Goal: Book appointment/travel/reservation

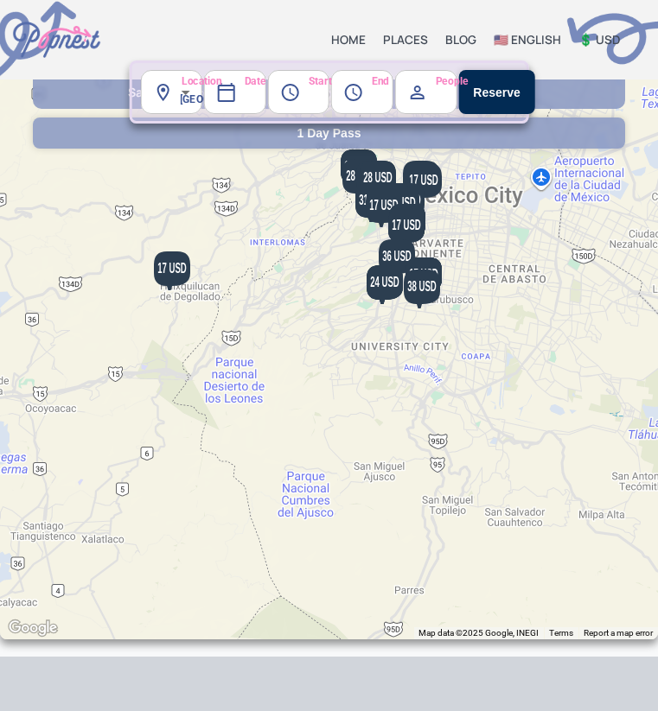
scroll to position [544, 0]
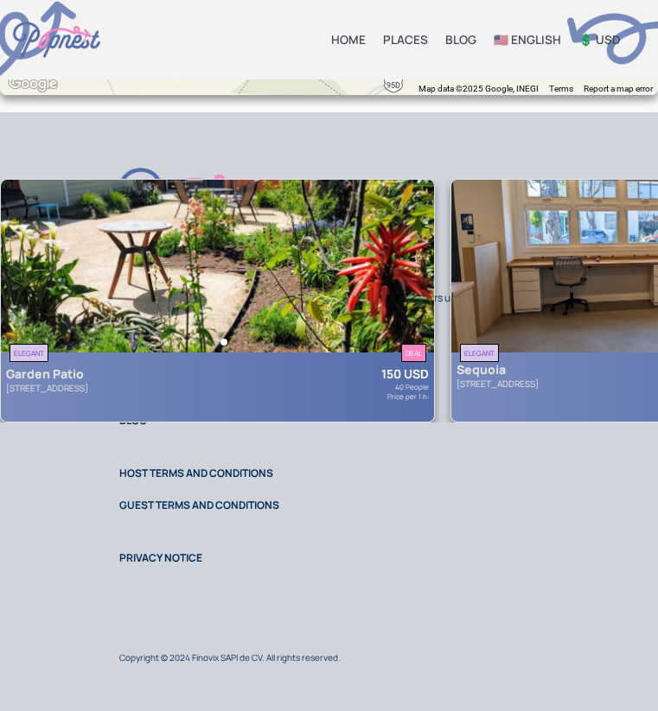
click at [299, 331] on div at bounding box center [217, 340] width 433 height 19
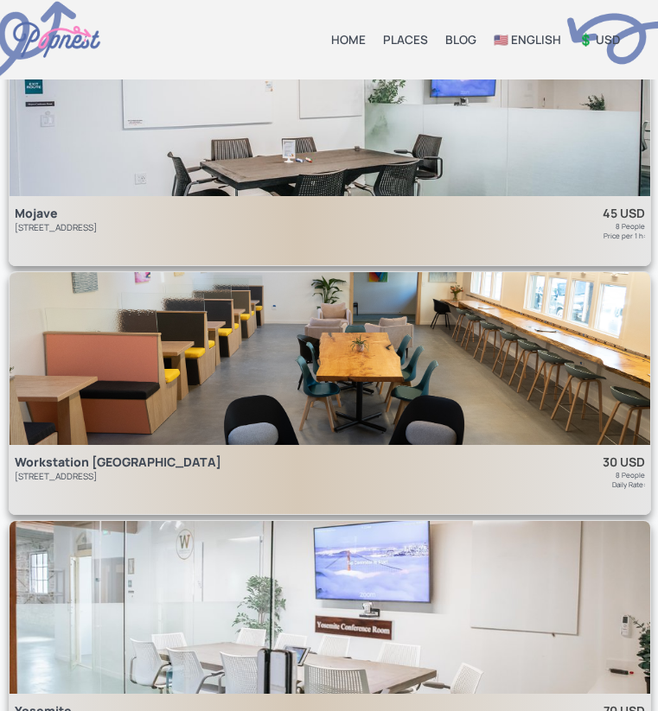
click at [388, 222] on div "Mojave [STREET_ADDRESS]" at bounding box center [213, 222] width 396 height 35
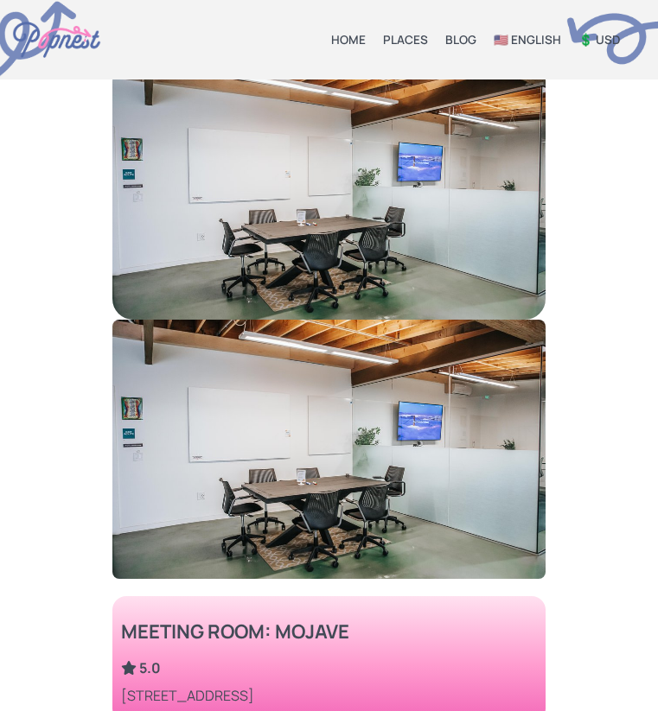
click at [368, 226] on img at bounding box center [328, 189] width 433 height 259
click at [366, 482] on img at bounding box center [328, 449] width 433 height 259
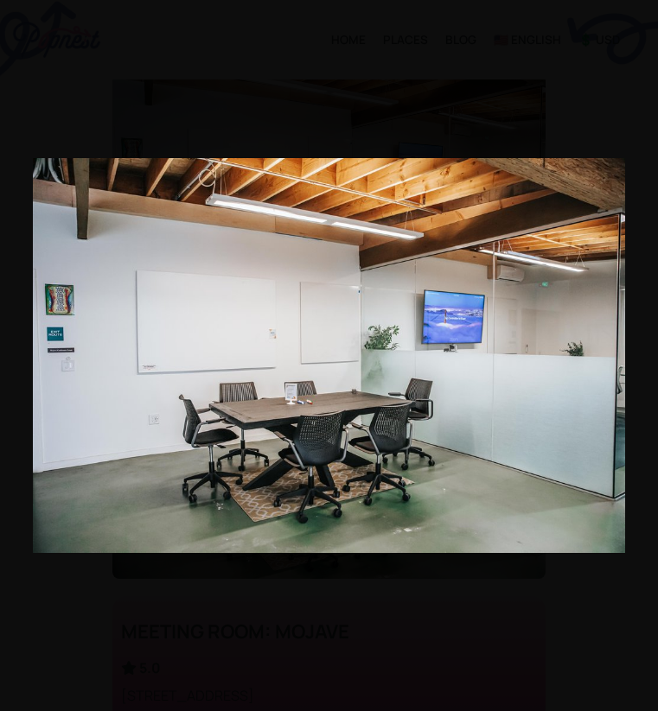
click at [373, 370] on img at bounding box center [329, 355] width 592 height 395
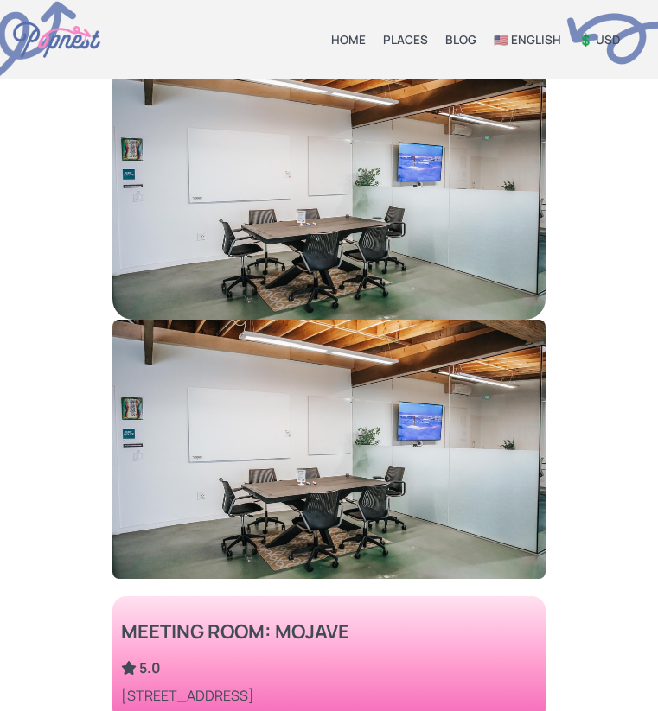
click at [352, 35] on link "HOME" at bounding box center [348, 40] width 35 height 16
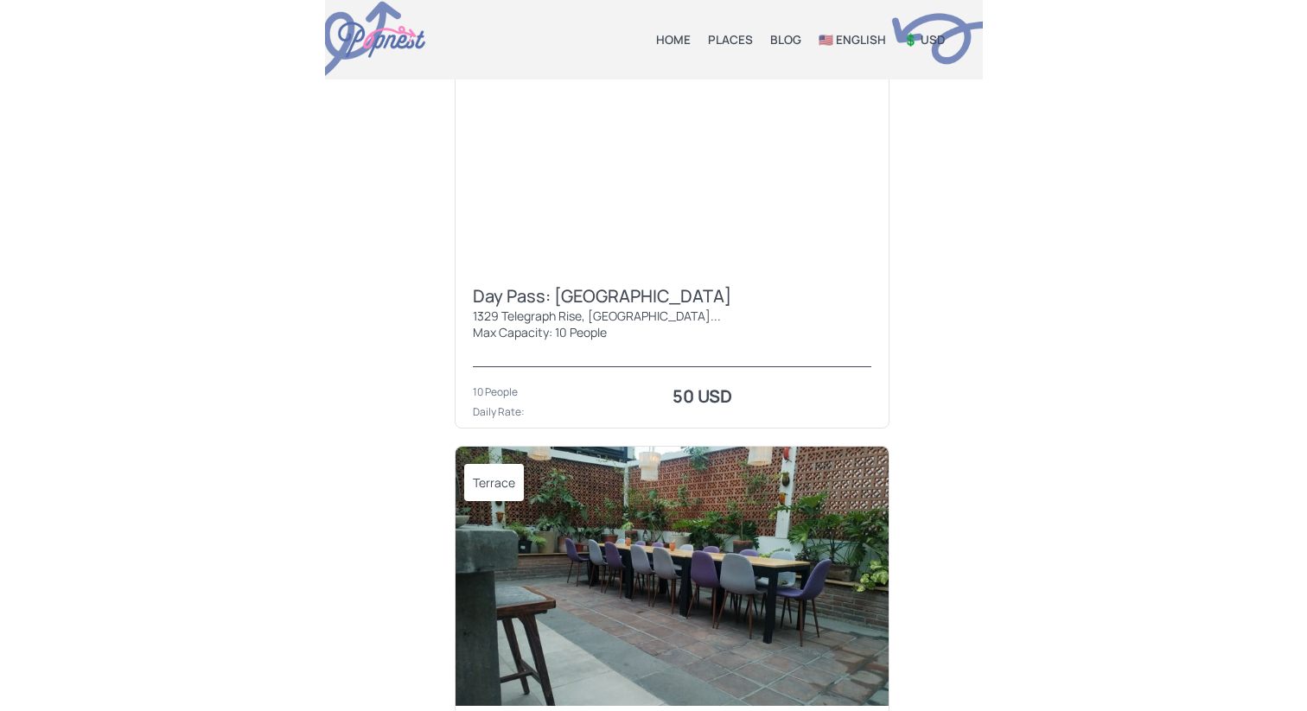
scroll to position [1865, 0]
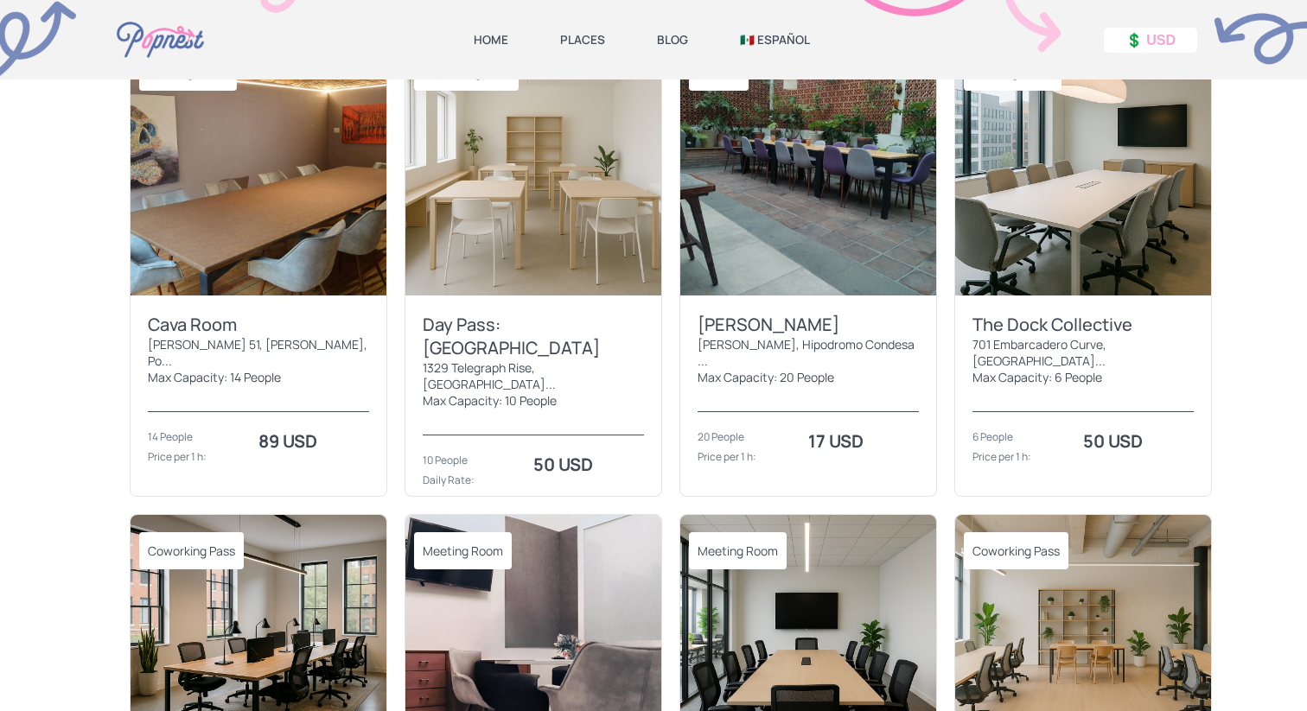
click at [867, 336] on div "[PERSON_NAME], Hipodromo Condesa ..." at bounding box center [807, 352] width 221 height 33
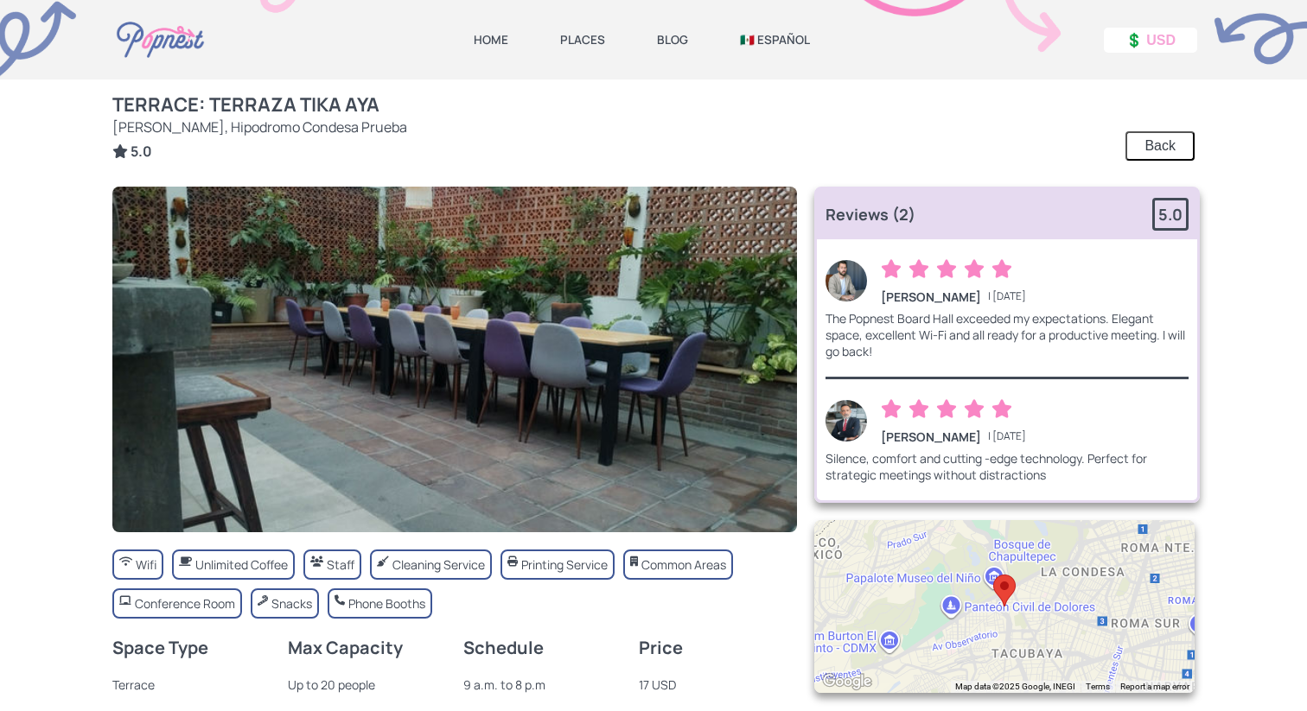
click at [844, 417] on img at bounding box center [845, 420] width 41 height 41
click at [686, 382] on img at bounding box center [454, 360] width 684 height 346
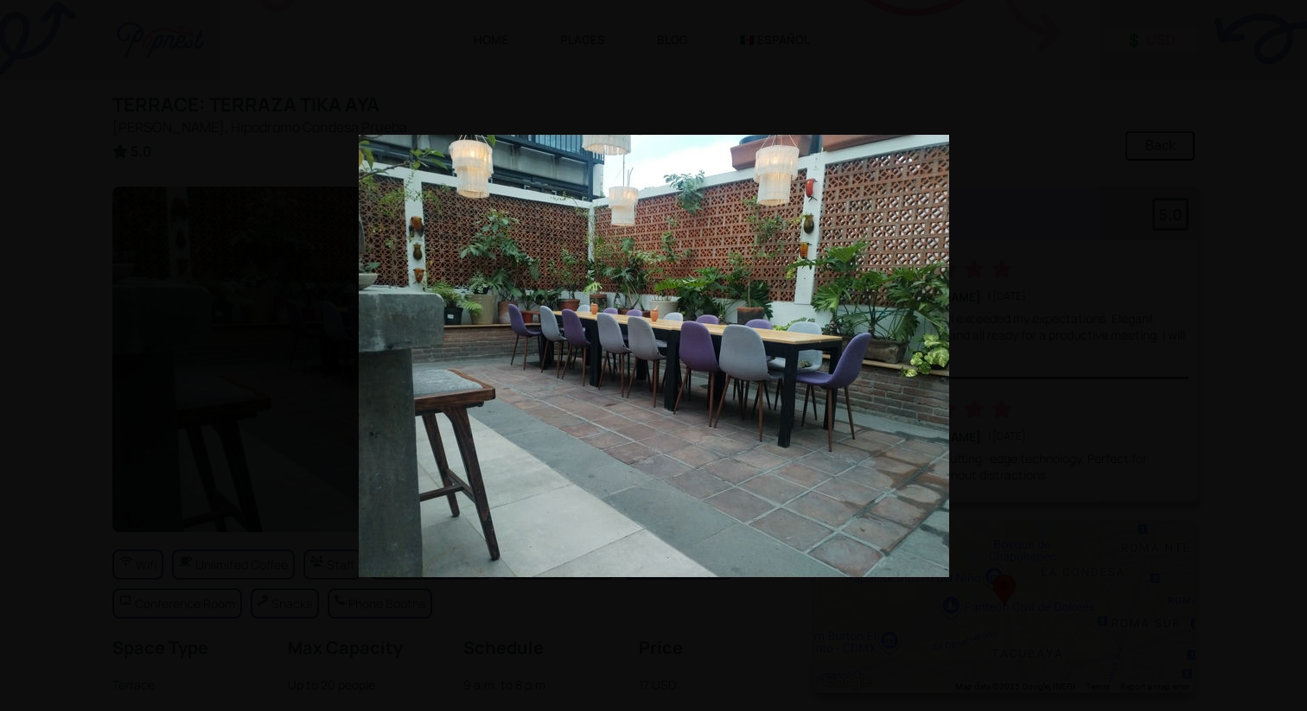
click at [977, 411] on div at bounding box center [653, 355] width 1307 height 711
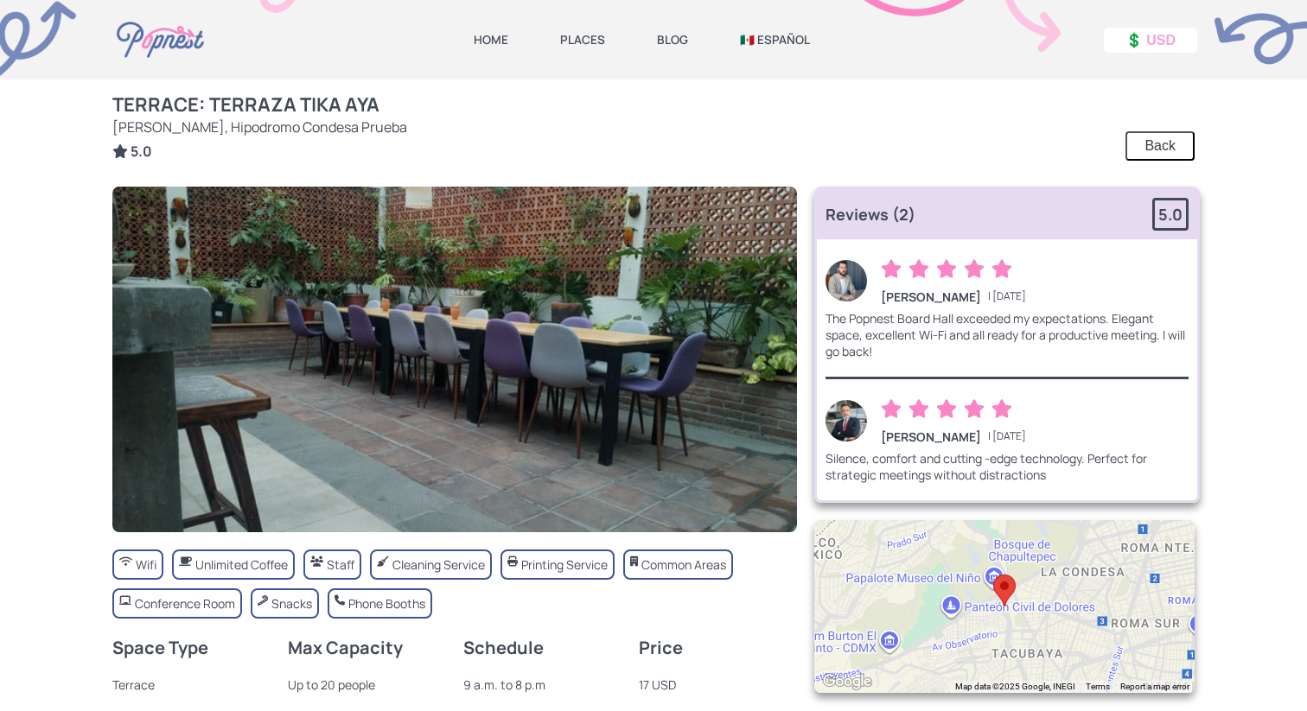
click at [493, 37] on link "HOME" at bounding box center [491, 40] width 35 height 16
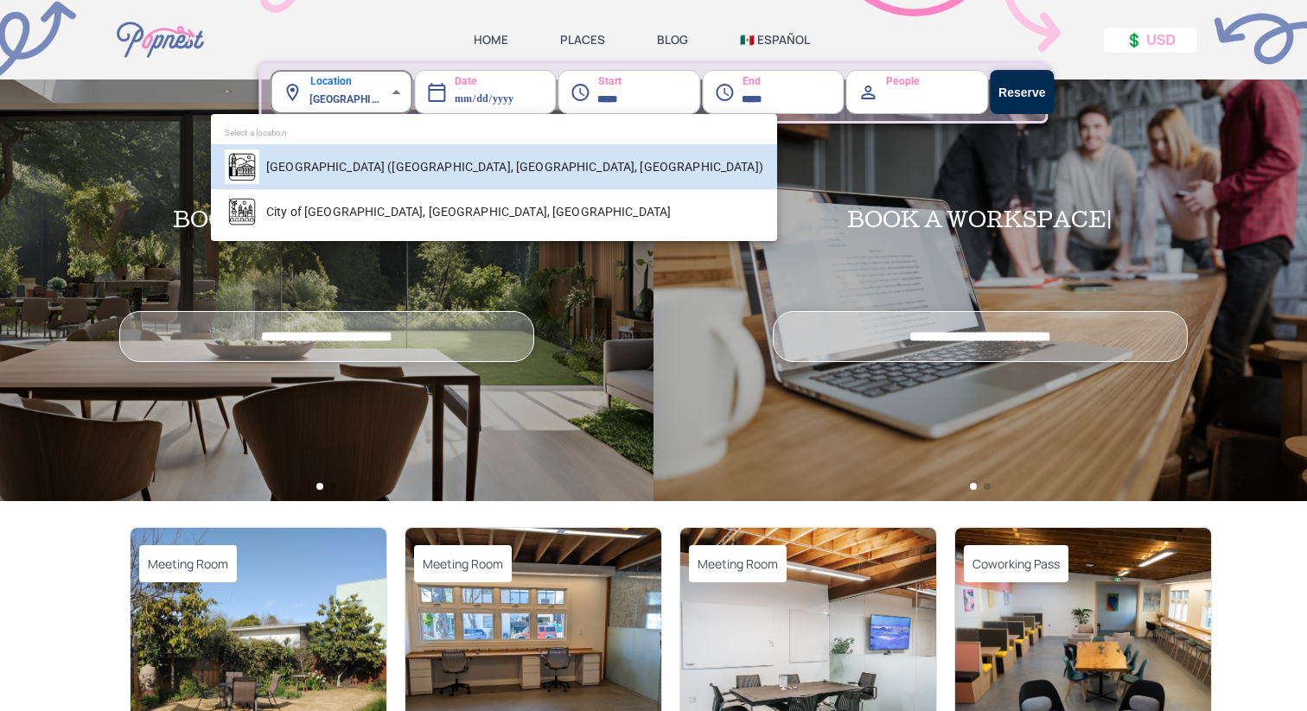
click at [344, 102] on body "**********" at bounding box center [653, 355] width 1307 height 711
click at [344, 103] on div at bounding box center [653, 355] width 1307 height 711
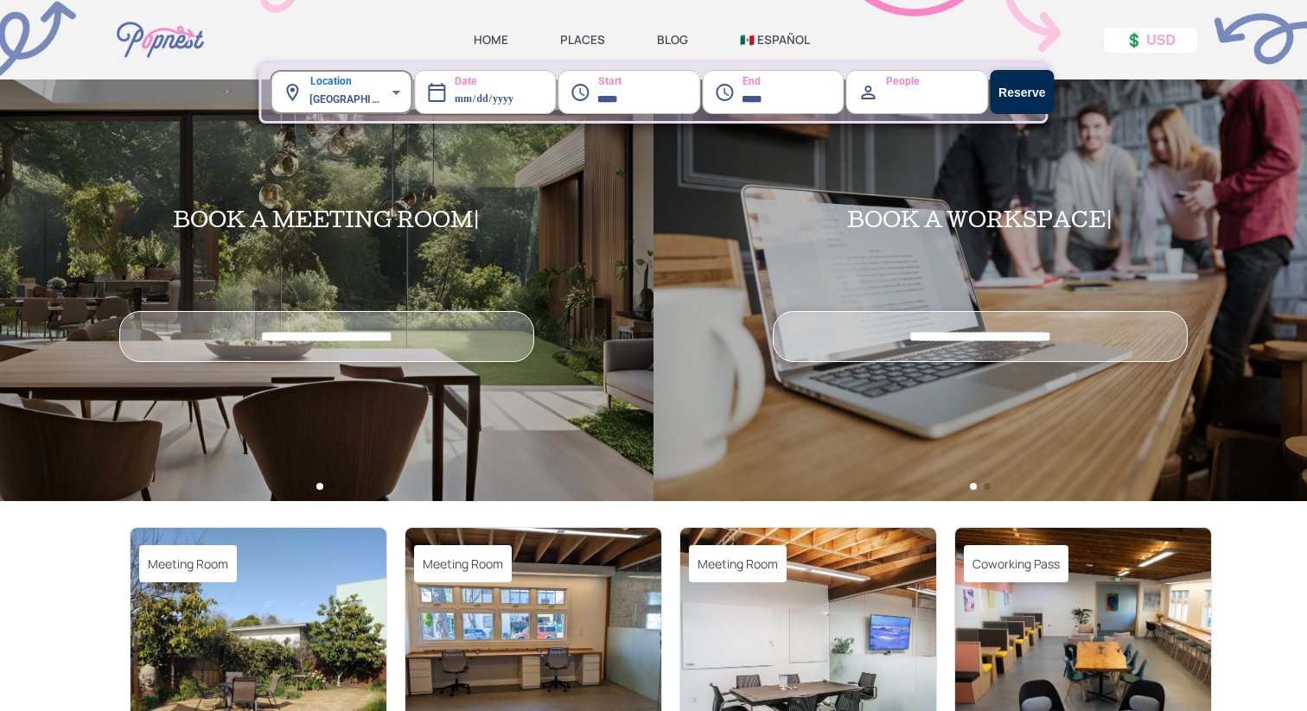
click at [344, 103] on body "**********" at bounding box center [653, 355] width 1307 height 711
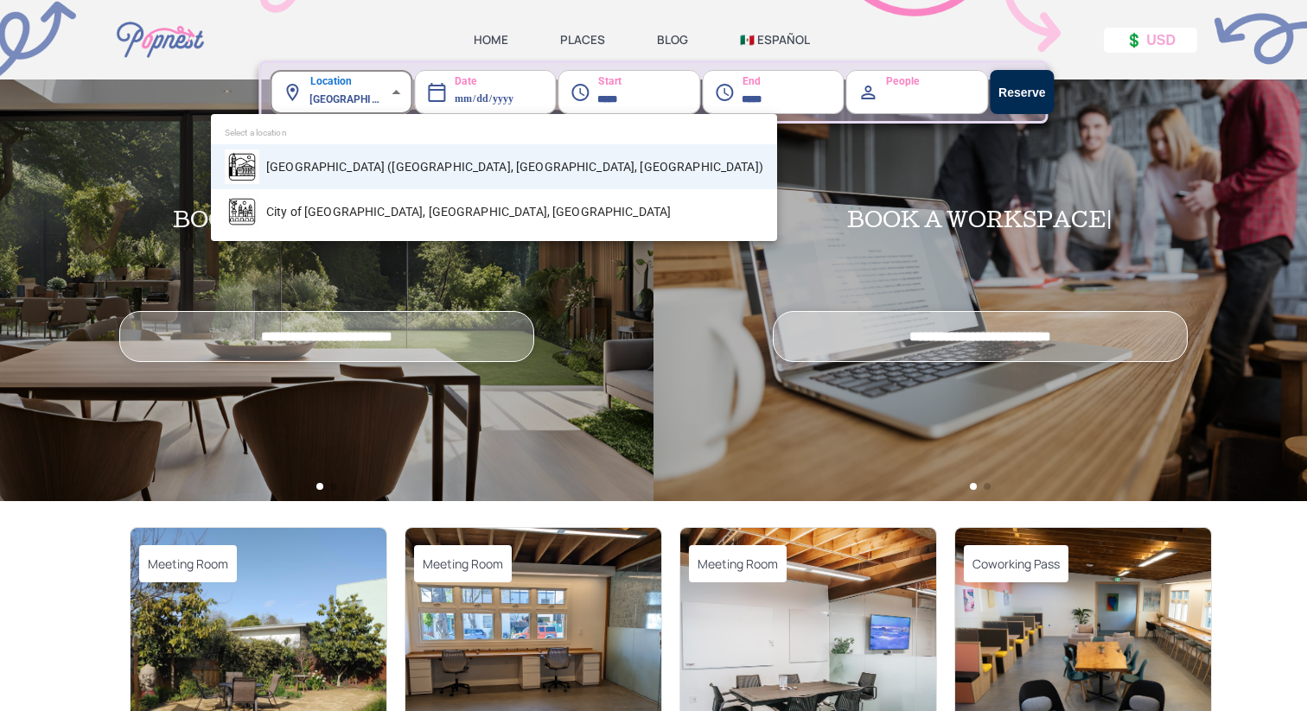
click at [344, 103] on div at bounding box center [653, 355] width 1307 height 711
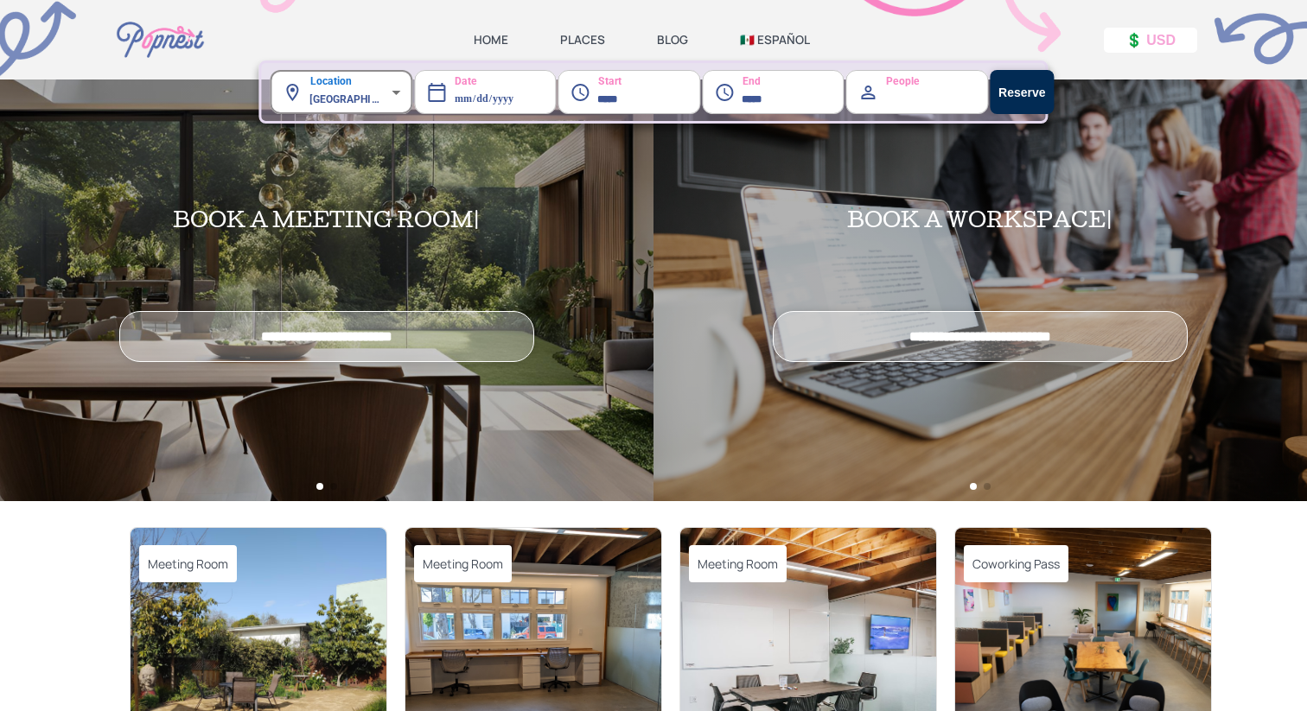
click at [345, 103] on body "**********" at bounding box center [653, 355] width 1307 height 711
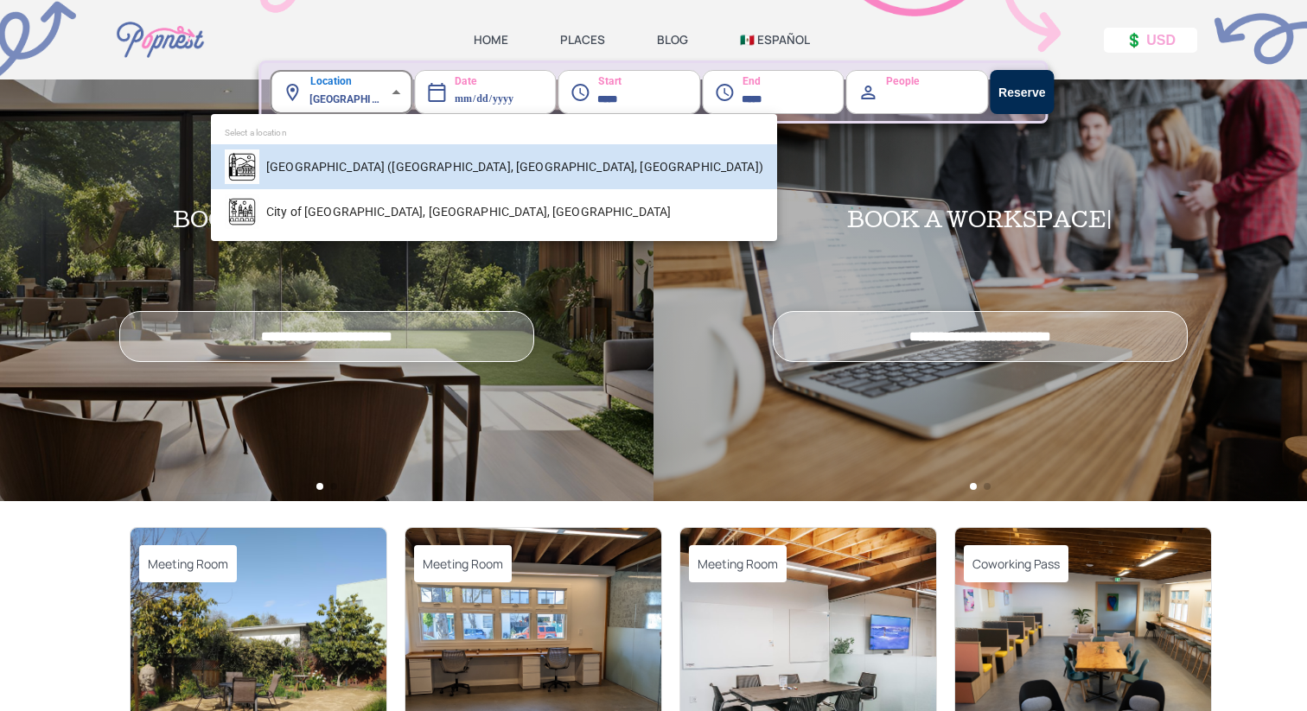
click at [345, 104] on div at bounding box center [653, 355] width 1307 height 711
